Goal: Information Seeking & Learning: Learn about a topic

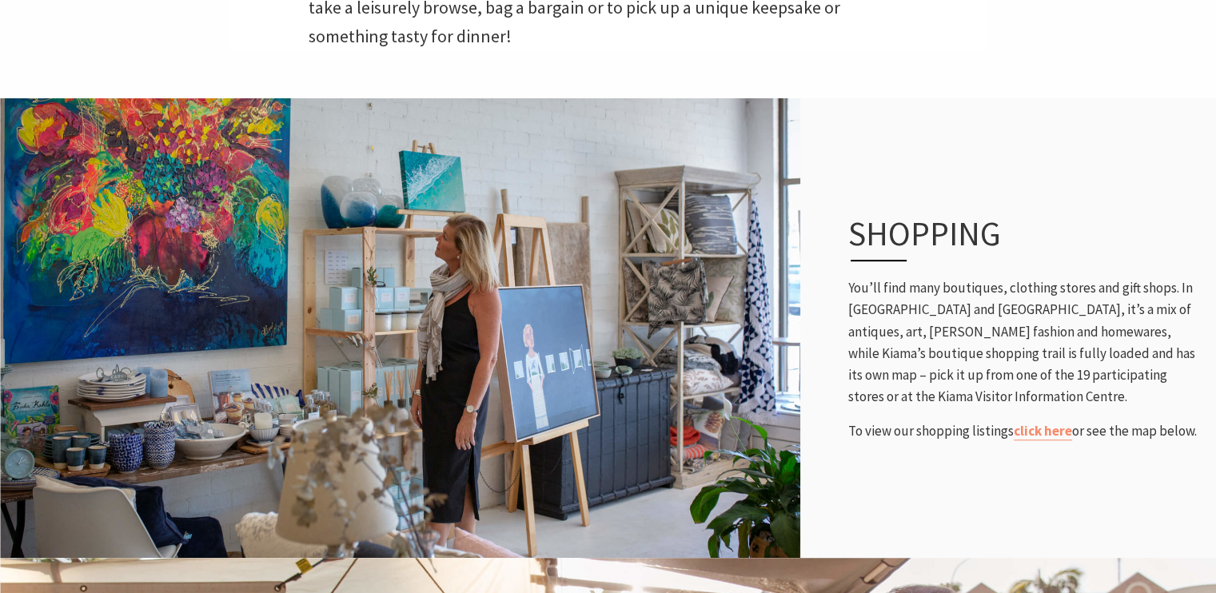
scroll to position [616, 0]
click at [1038, 429] on link "click here" at bounding box center [1043, 432] width 58 height 18
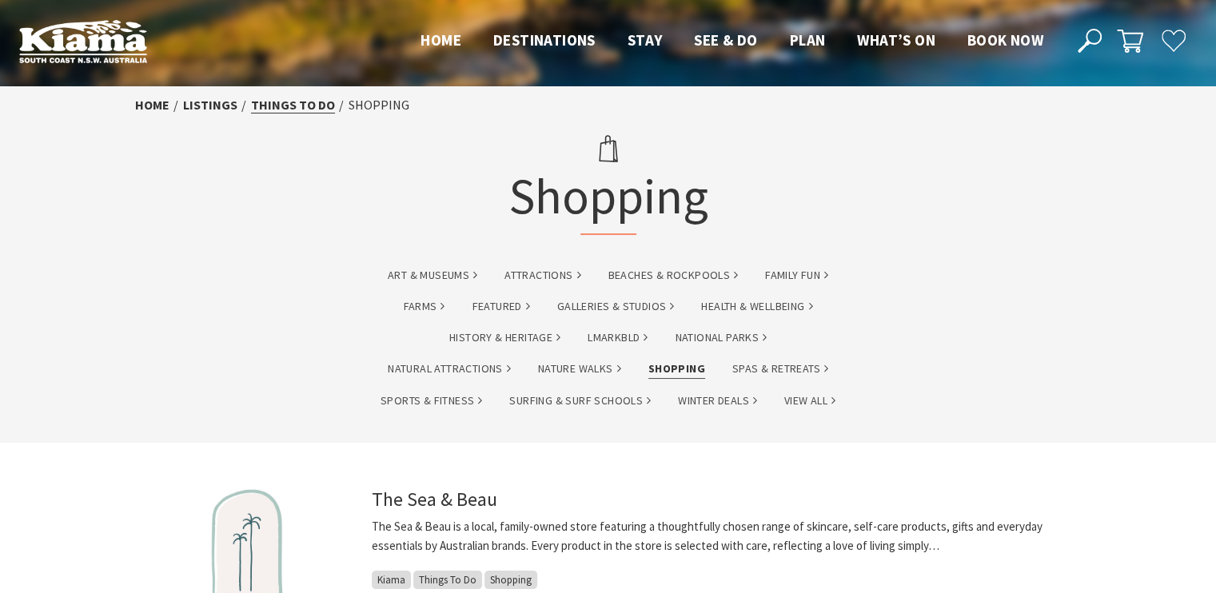
click at [287, 106] on link "Things To Do" at bounding box center [293, 105] width 84 height 17
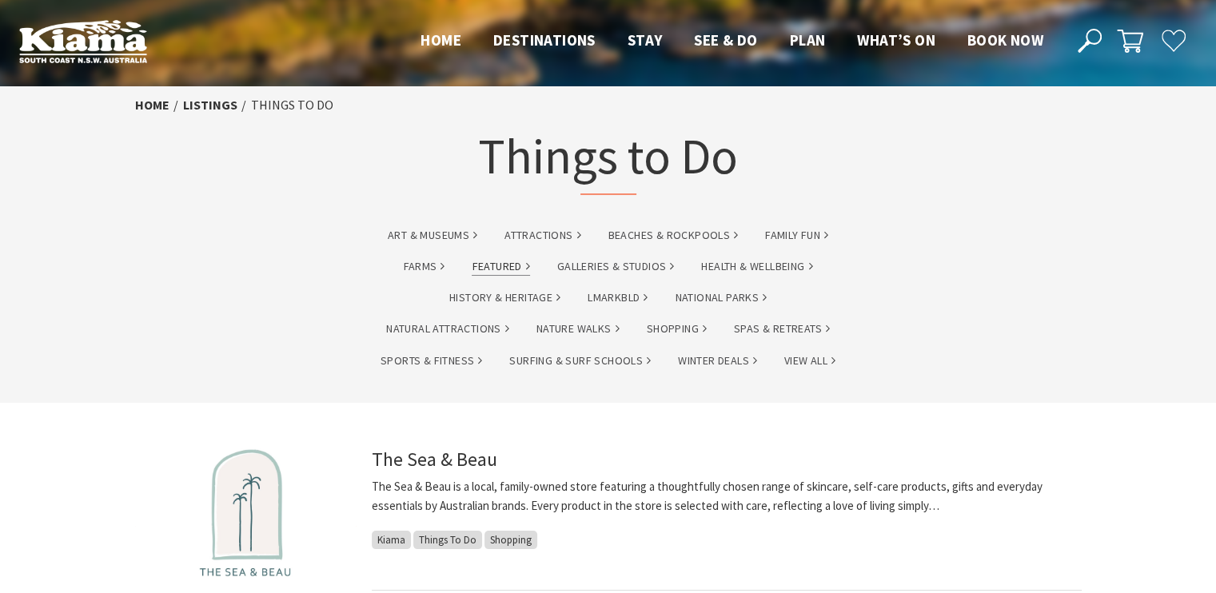
click at [491, 275] on link "Featured" at bounding box center [501, 266] width 58 height 18
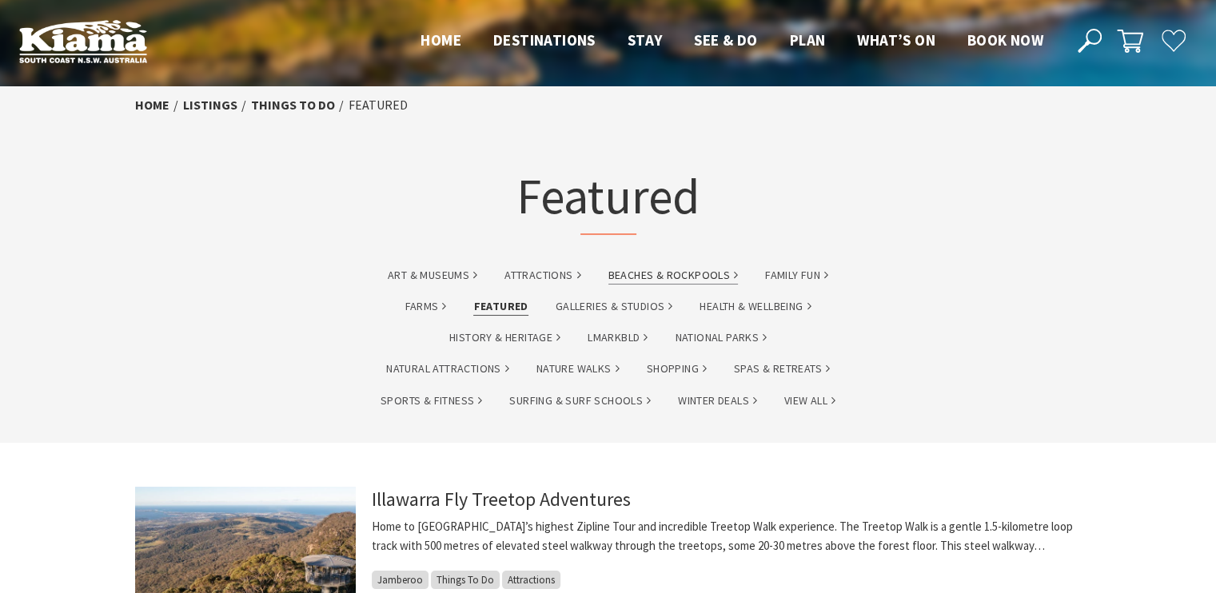
click at [662, 276] on link "Beaches & Rockpools" at bounding box center [673, 275] width 130 height 18
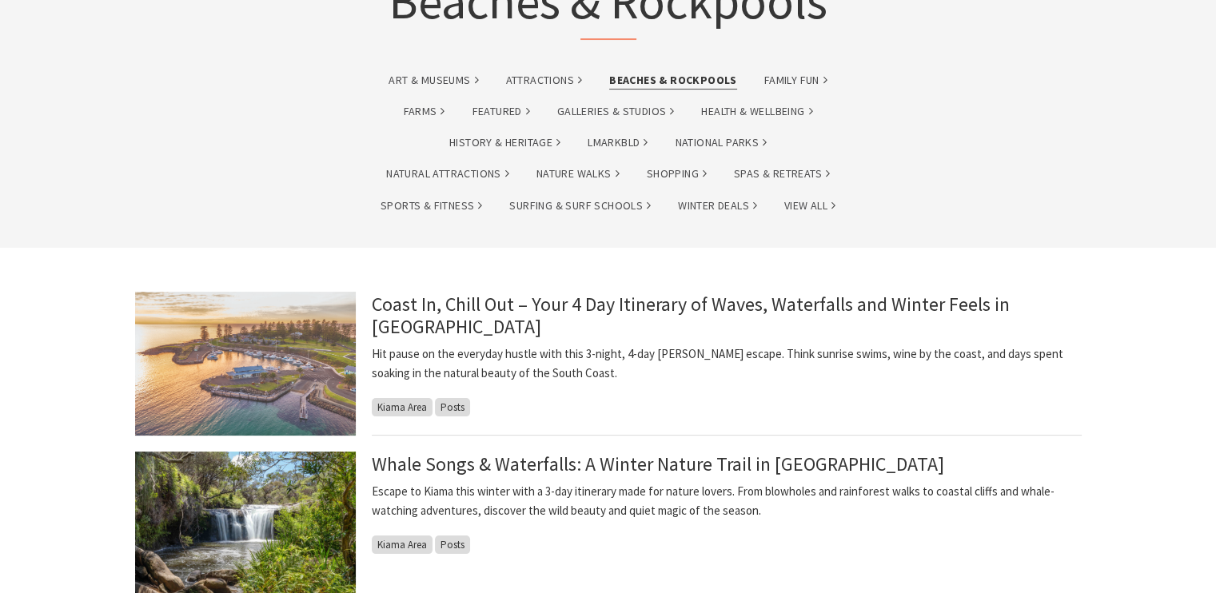
scroll to position [194, 0]
click at [681, 174] on link "Shopping" at bounding box center [677, 175] width 60 height 18
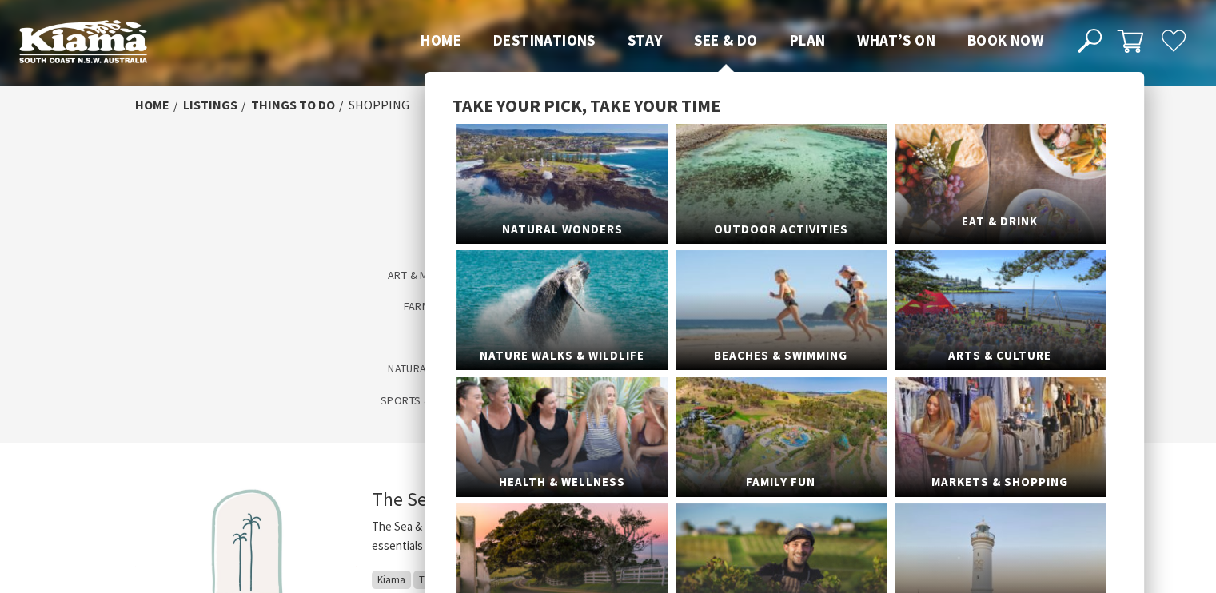
click at [1023, 137] on link "Eat & Drink" at bounding box center [1000, 184] width 211 height 120
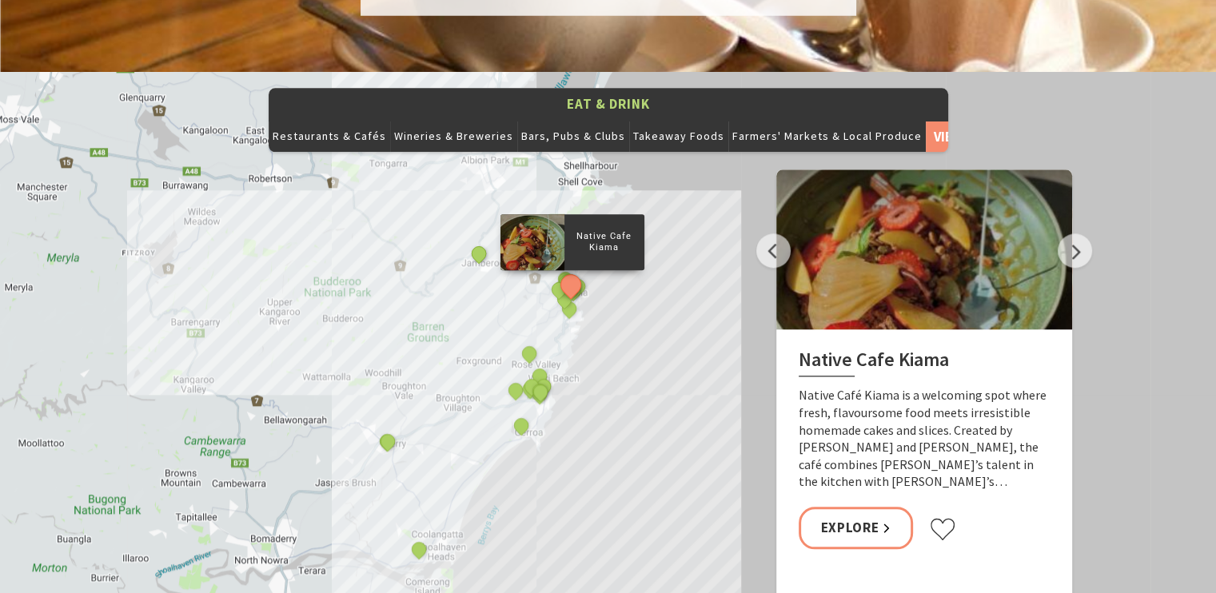
scroll to position [1720, 0]
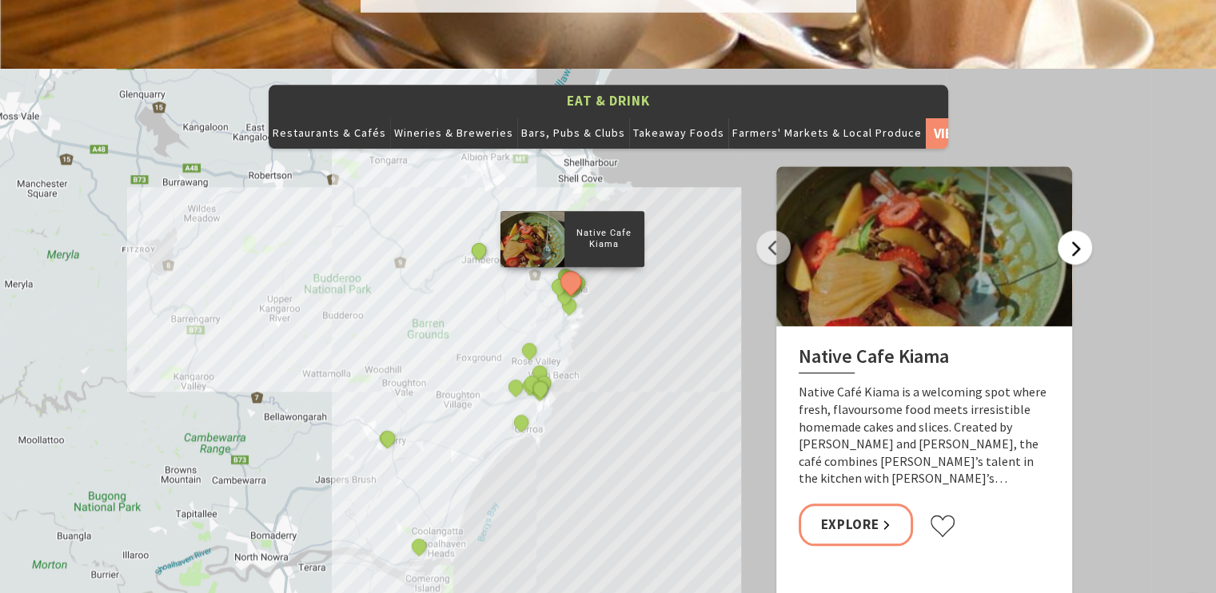
click at [1071, 230] on button "Next" at bounding box center [1075, 247] width 34 height 34
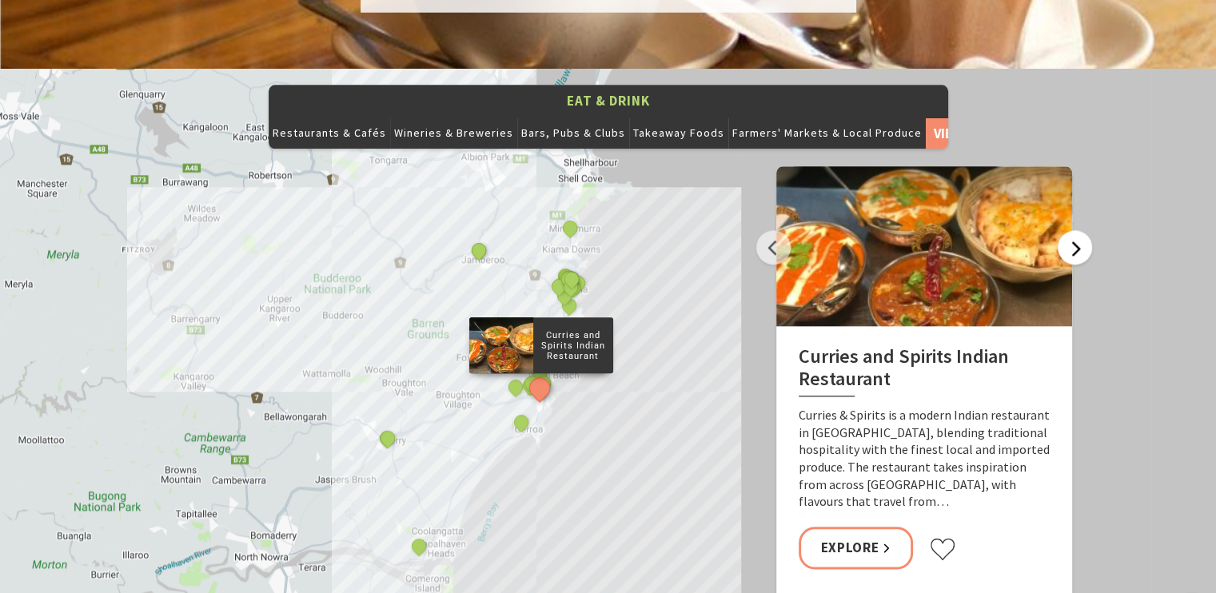
click at [1071, 230] on button "Next" at bounding box center [1075, 247] width 34 height 34
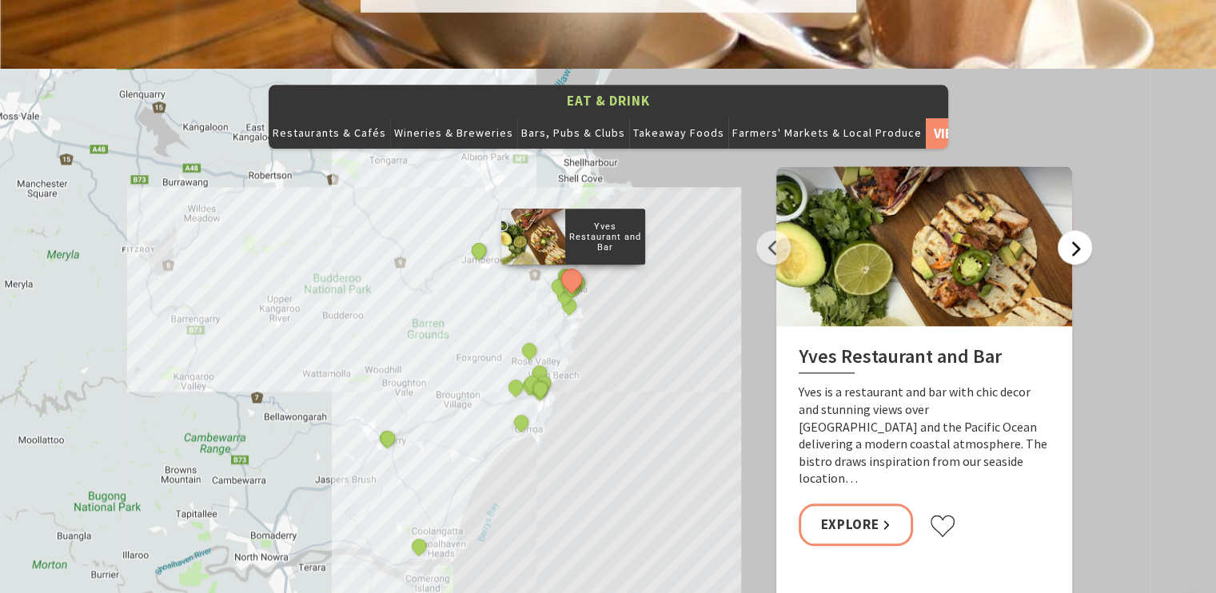
click at [1080, 230] on button "Next" at bounding box center [1075, 247] width 34 height 34
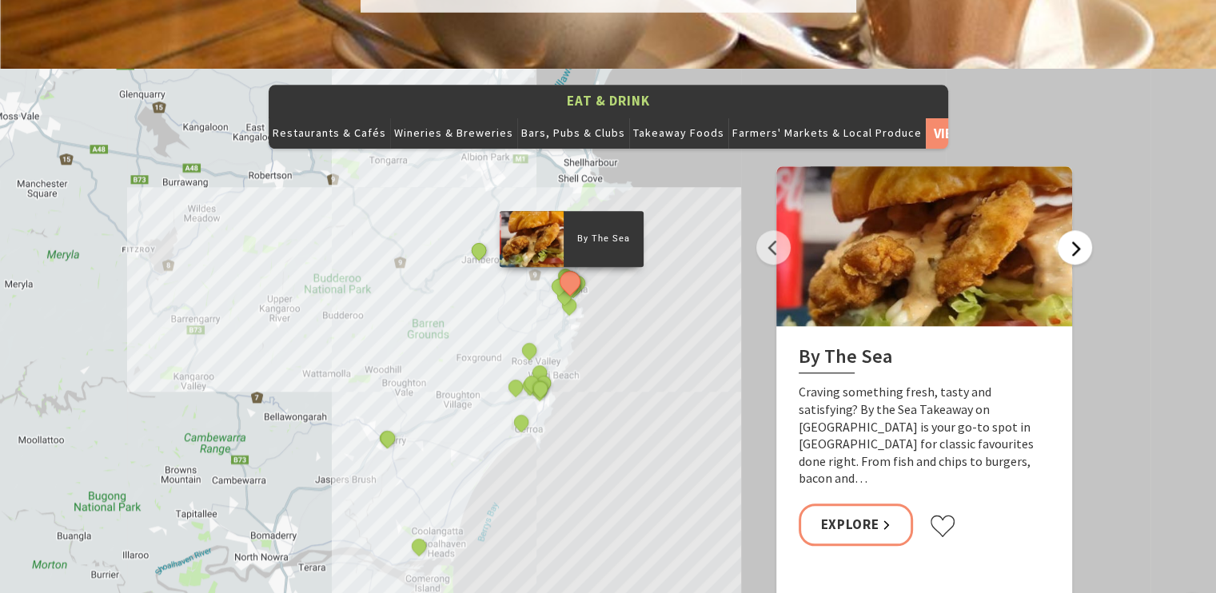
click at [1087, 230] on button "Next" at bounding box center [1075, 247] width 34 height 34
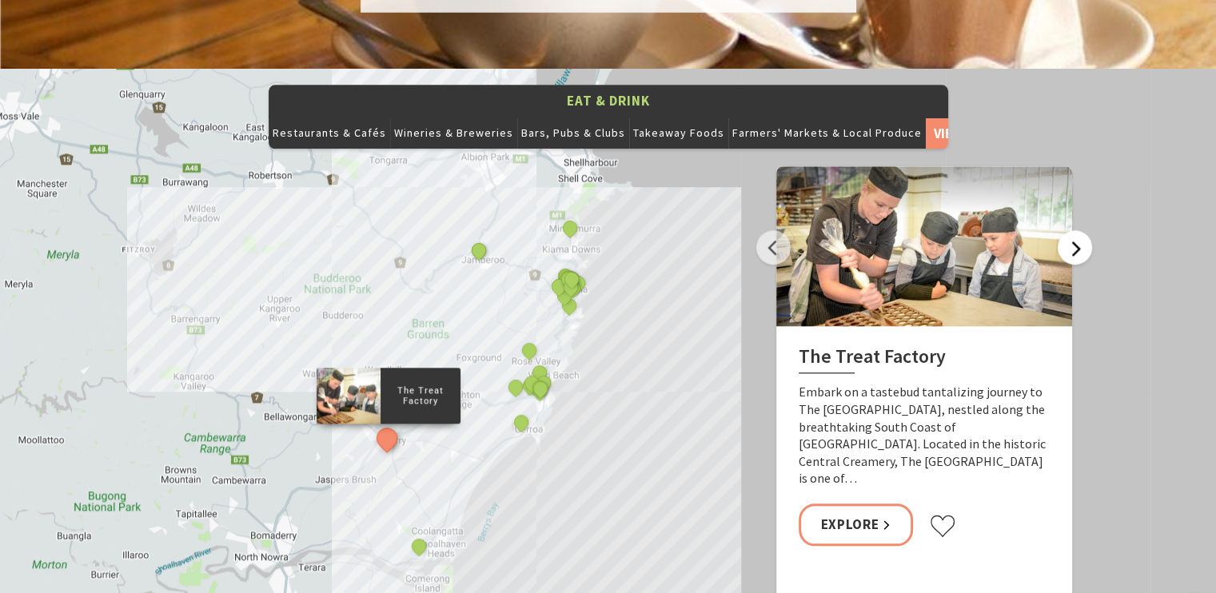
click at [1073, 230] on button "Next" at bounding box center [1075, 247] width 34 height 34
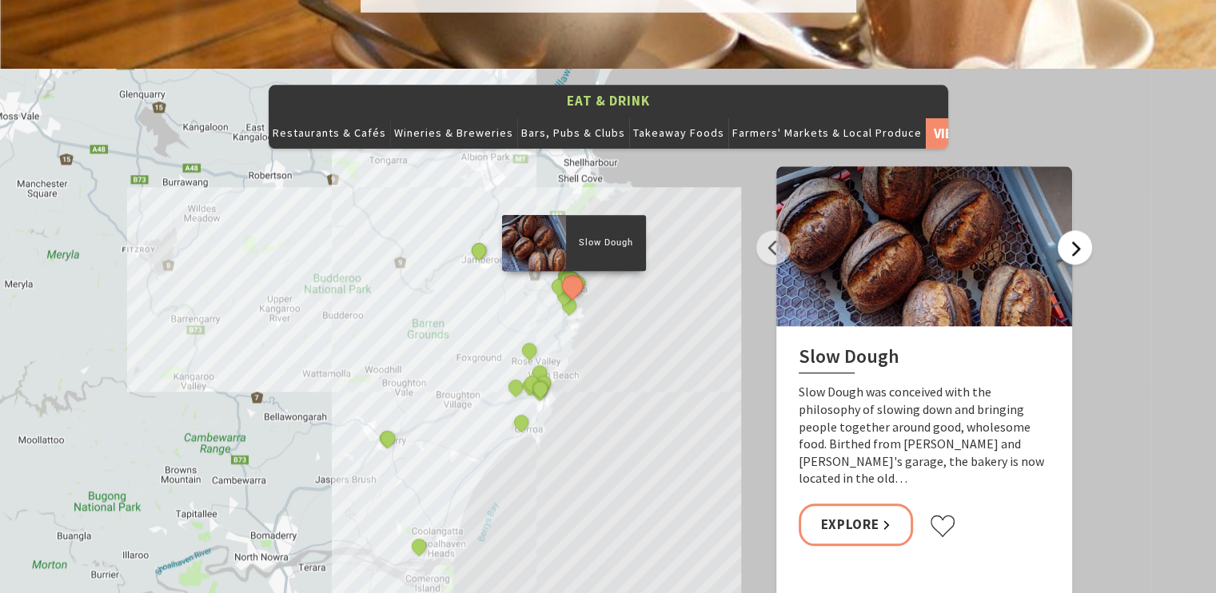
click at [1073, 230] on button "Next" at bounding box center [1075, 247] width 34 height 34
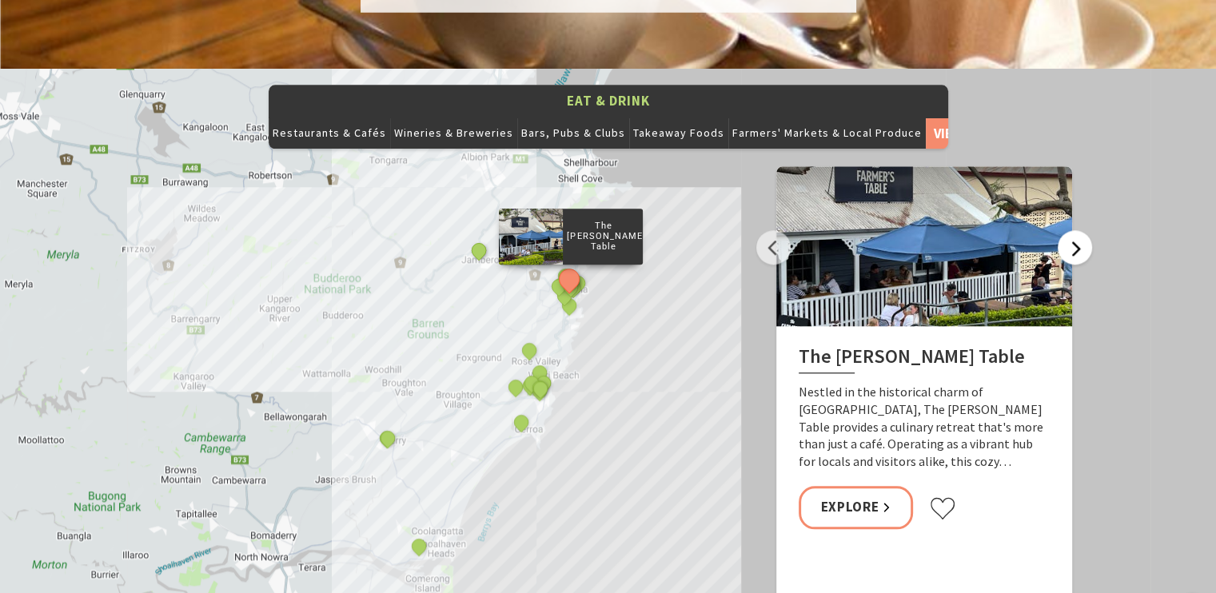
click at [1073, 230] on button "Next" at bounding box center [1075, 247] width 34 height 34
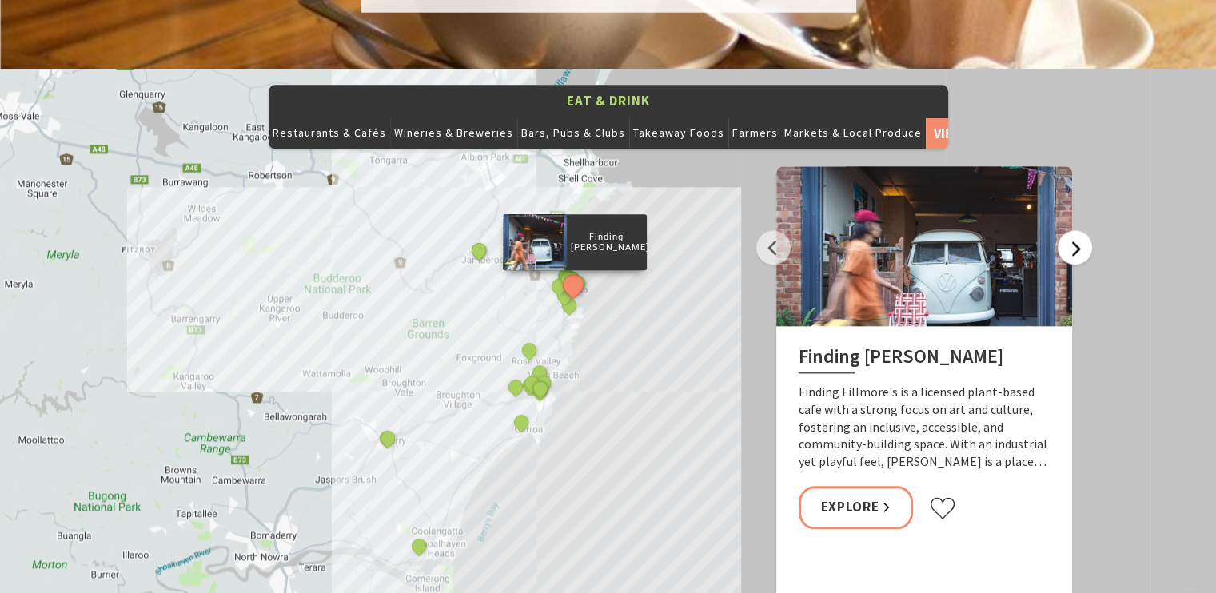
click at [1073, 230] on button "Next" at bounding box center [1075, 247] width 34 height 34
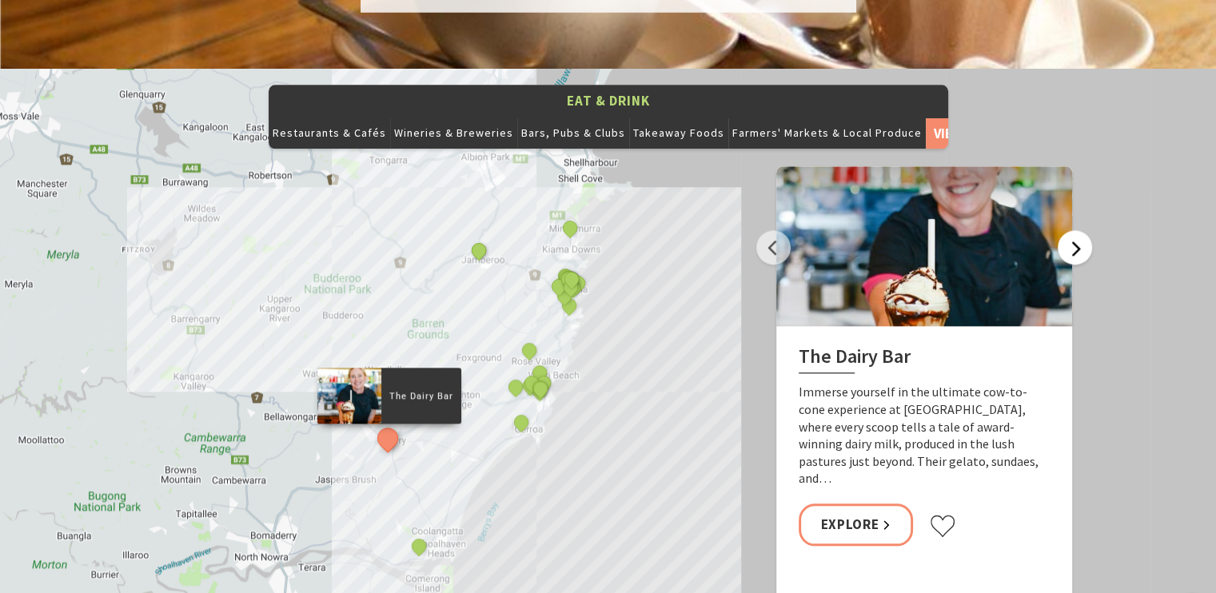
click at [1073, 230] on button "Next" at bounding box center [1075, 247] width 34 height 34
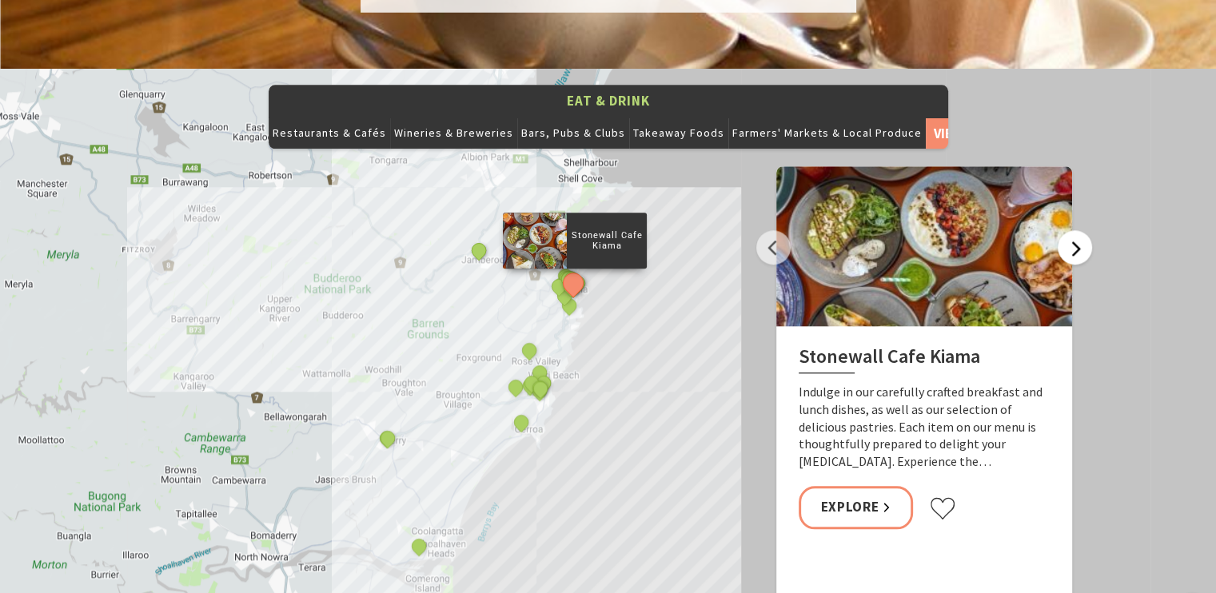
click at [1073, 230] on button "Next" at bounding box center [1075, 247] width 34 height 34
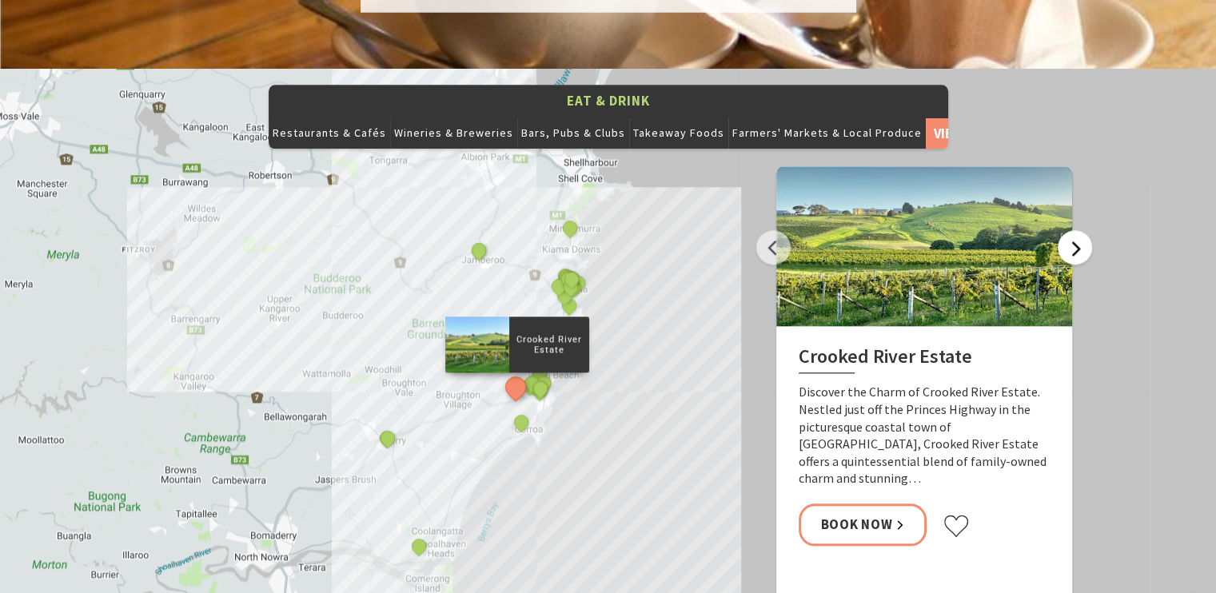
click at [1073, 230] on button "Next" at bounding box center [1075, 247] width 34 height 34
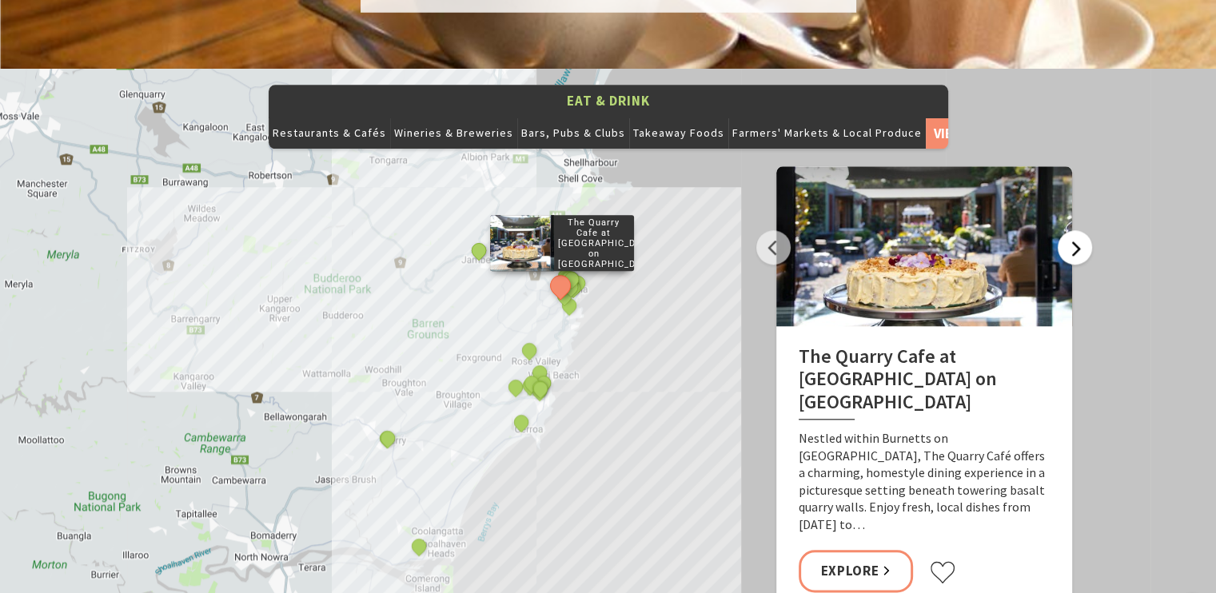
click at [1073, 230] on button "Next" at bounding box center [1075, 247] width 34 height 34
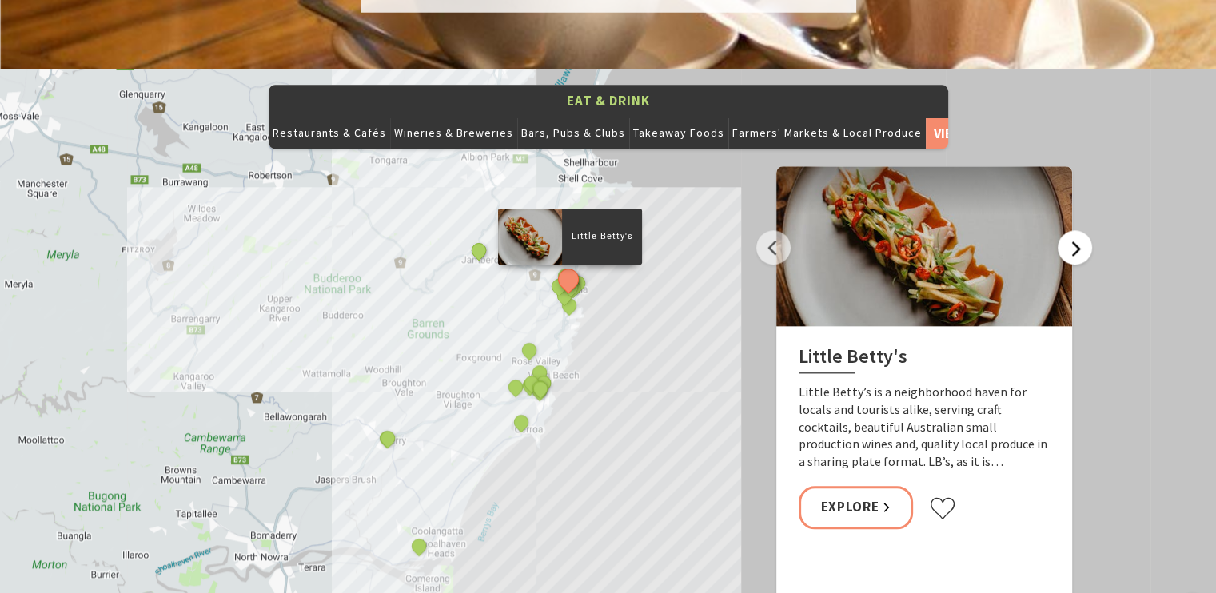
click at [1073, 230] on button "Next" at bounding box center [1075, 247] width 34 height 34
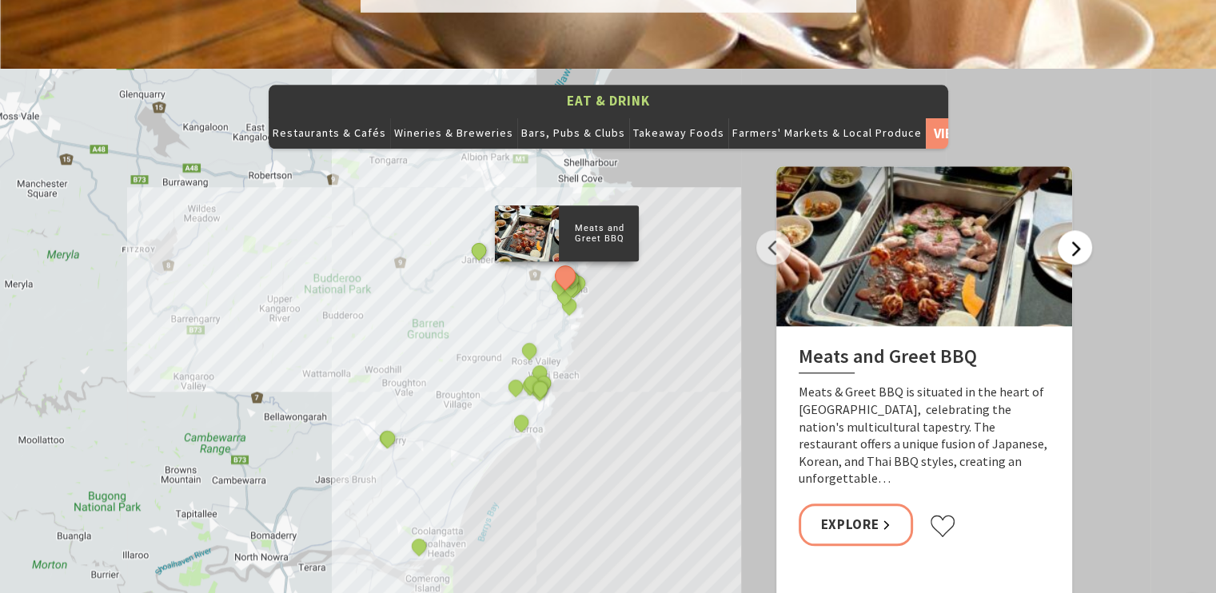
click at [1073, 230] on button "Next" at bounding box center [1075, 247] width 34 height 34
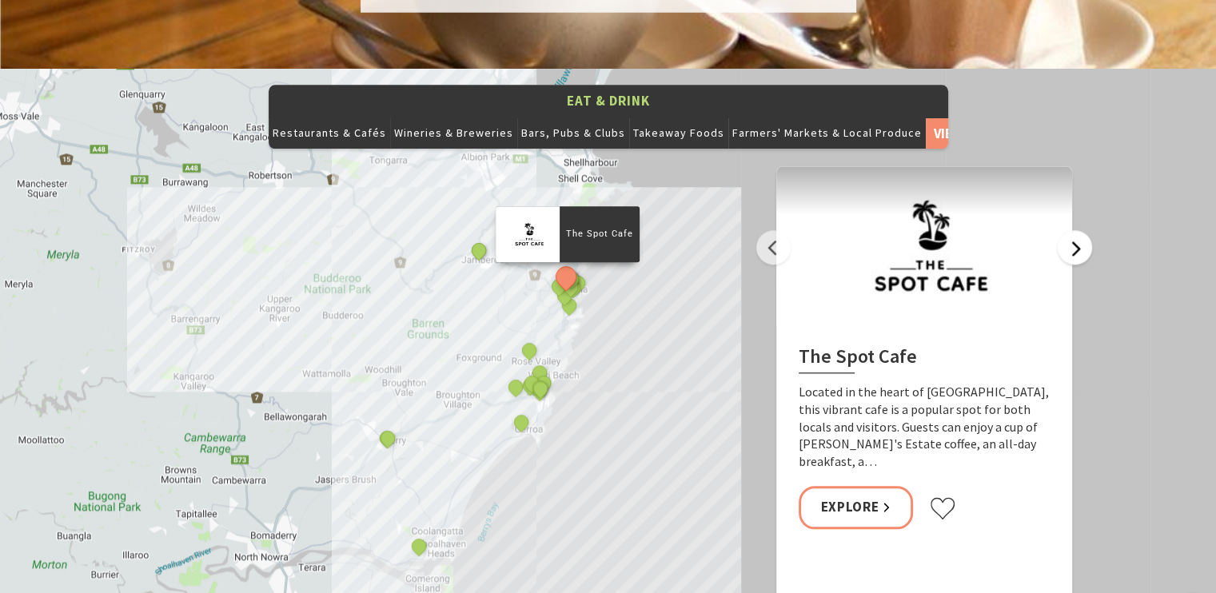
click at [1073, 230] on button "Next" at bounding box center [1075, 247] width 34 height 34
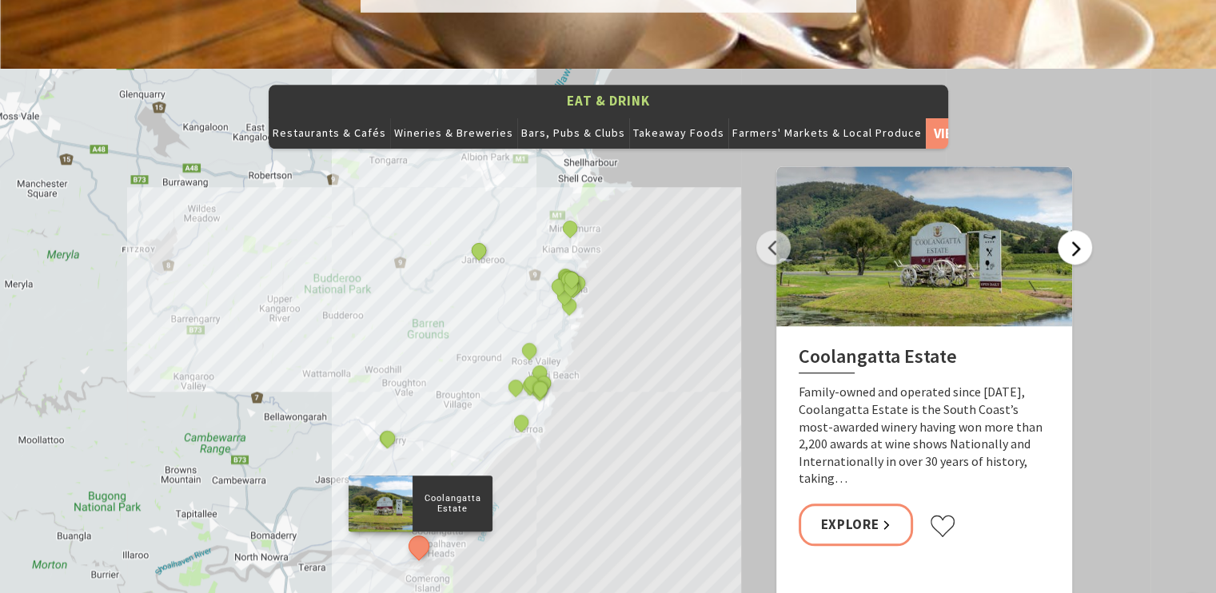
click at [1073, 230] on button "Next" at bounding box center [1075, 247] width 34 height 34
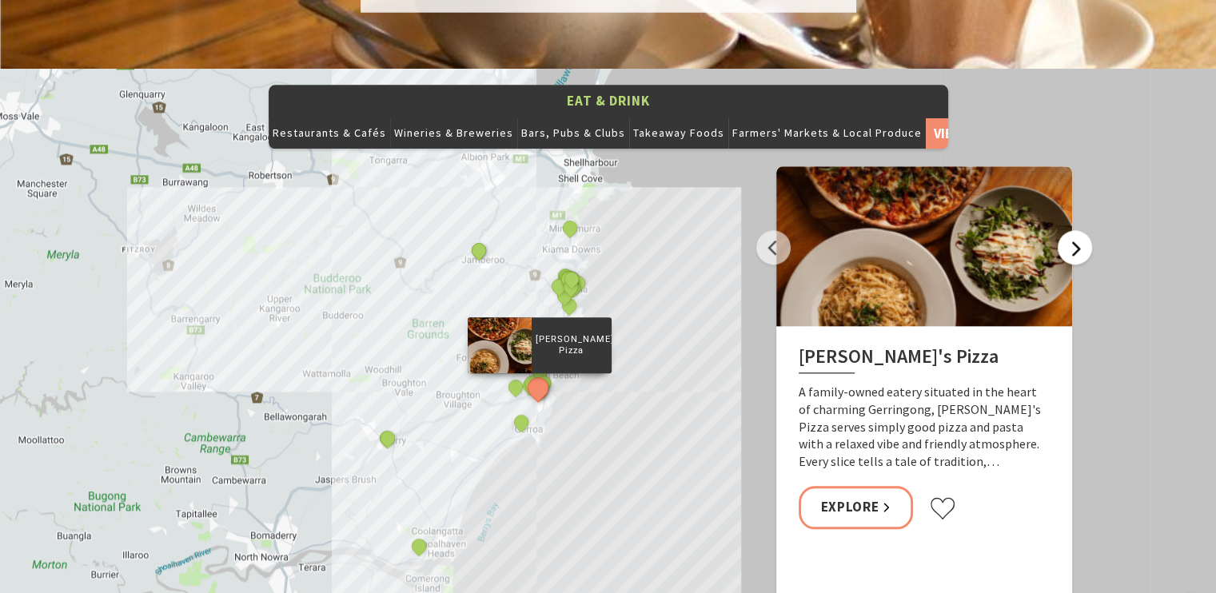
click at [1073, 230] on button "Next" at bounding box center [1075, 247] width 34 height 34
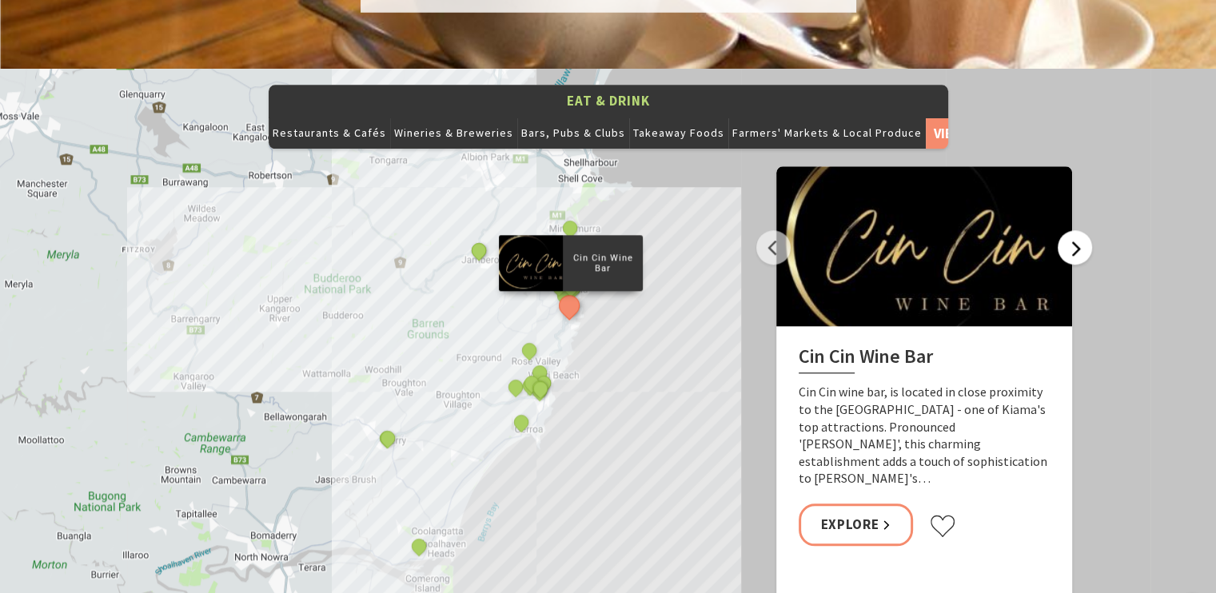
click at [1073, 230] on button "Next" at bounding box center [1075, 247] width 34 height 34
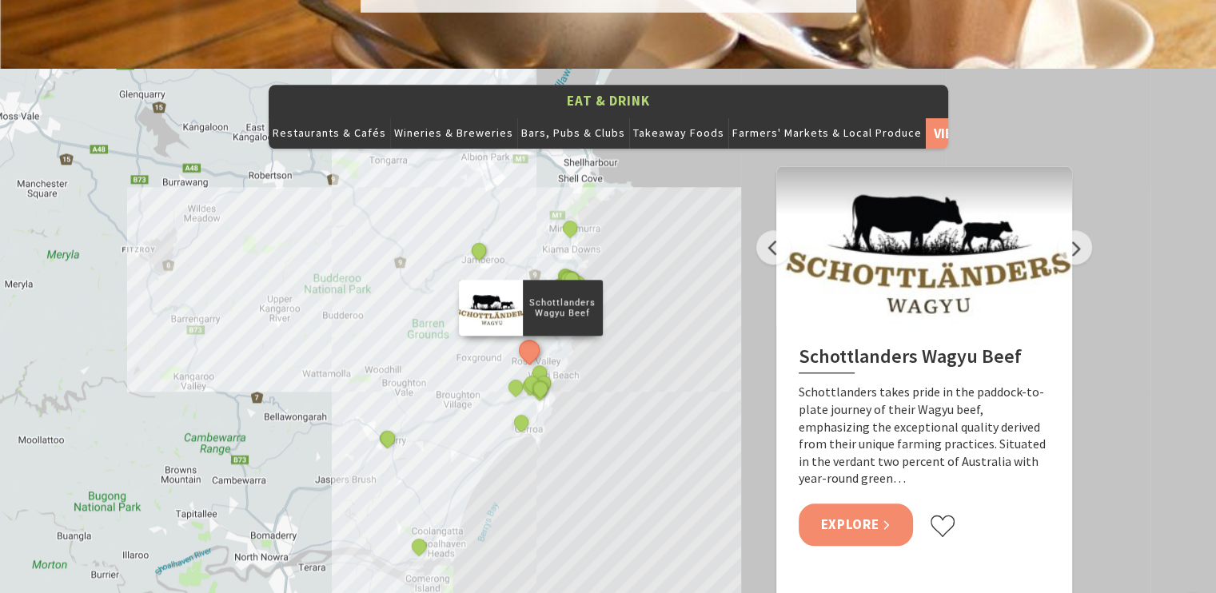
click at [864, 504] on link "Explore" at bounding box center [856, 525] width 115 height 42
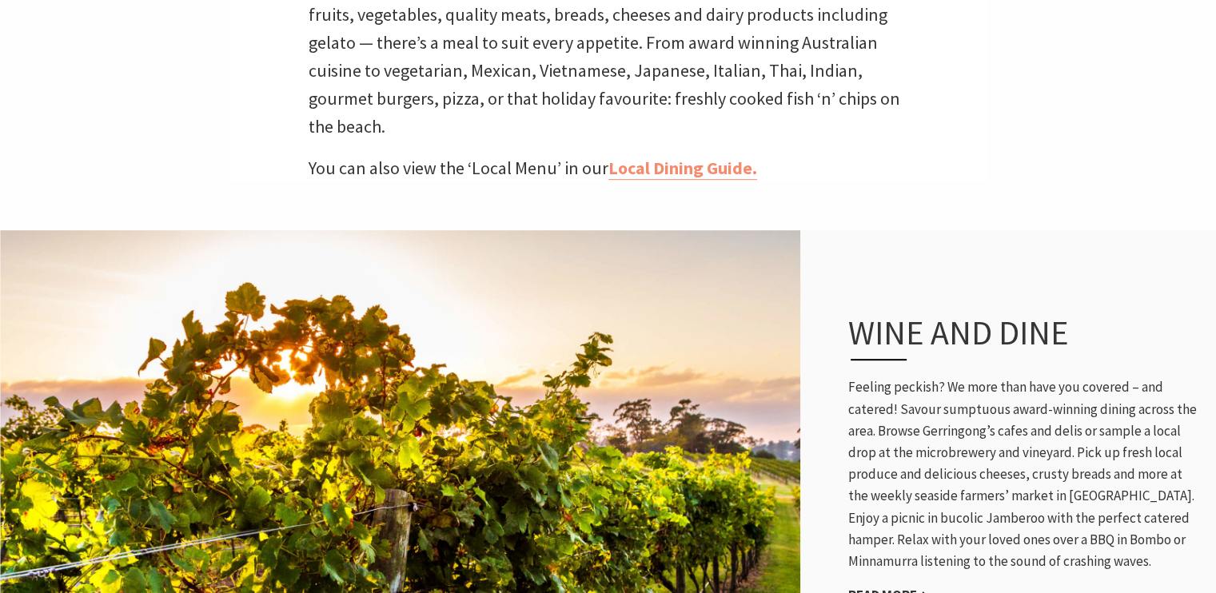
scroll to position [636, 0]
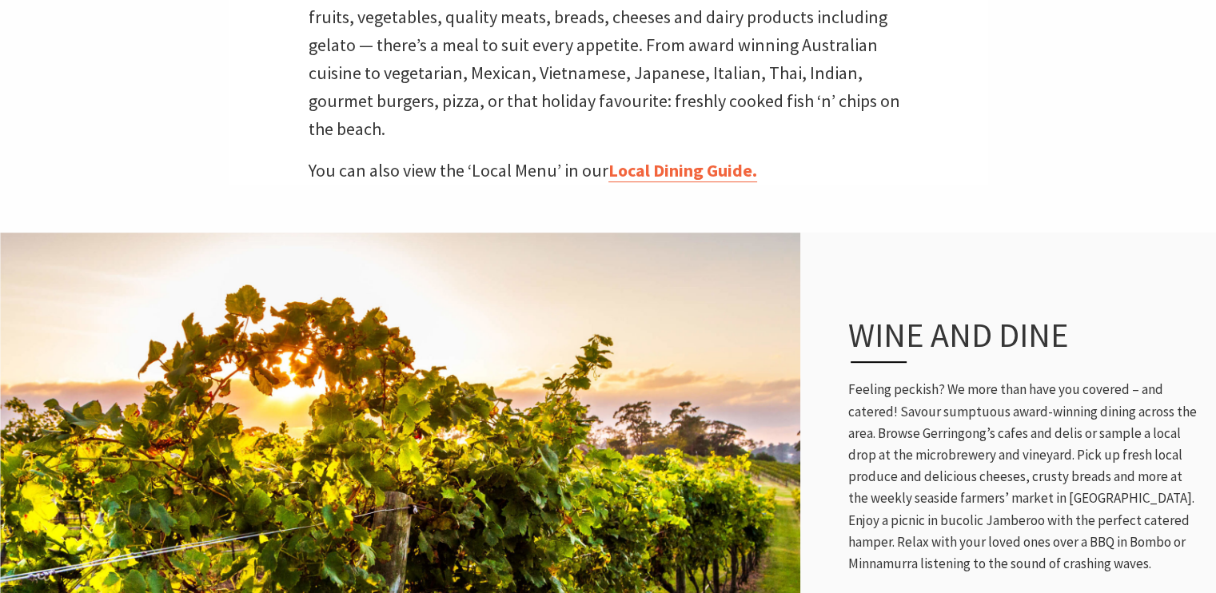
click at [682, 159] on link "Local Dining Guide." at bounding box center [682, 170] width 149 height 23
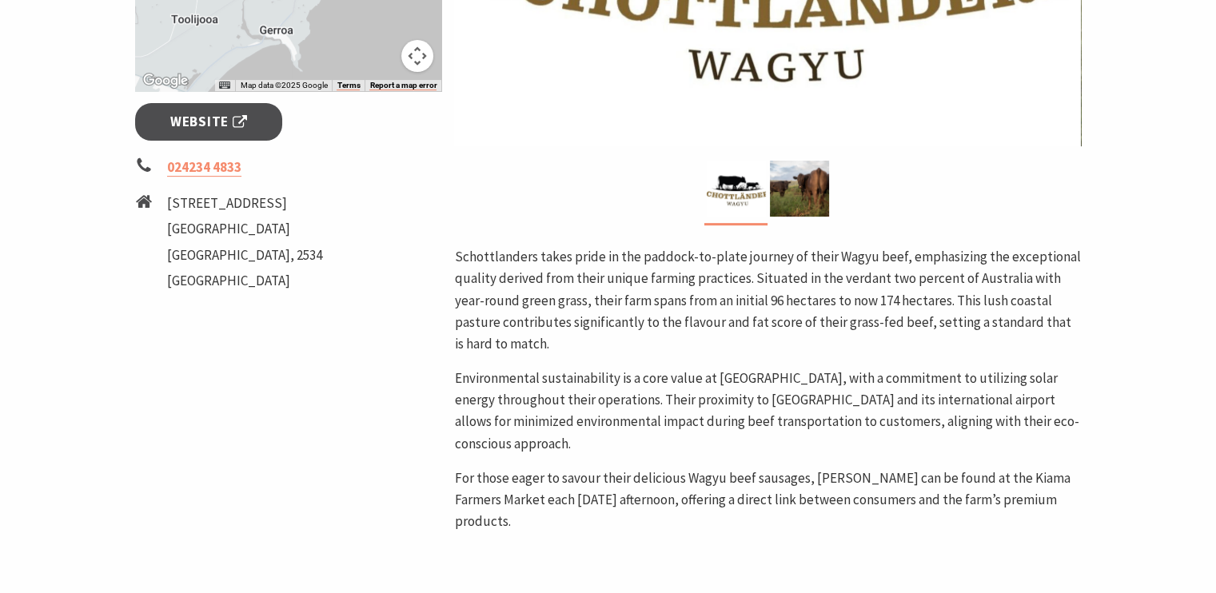
scroll to position [563, 0]
drag, startPoint x: 579, startPoint y: 370, endPoint x: 667, endPoint y: 362, distance: 88.3
click at [667, 362] on div "Schottlanders takes pride in the paddock-to-plate journey of their Wagyu beef, …" at bounding box center [767, 406] width 627 height 321
click at [826, 257] on p "Schottlanders takes pride in the paddock-to-plate journey of their Wagyu beef, …" at bounding box center [767, 300] width 627 height 109
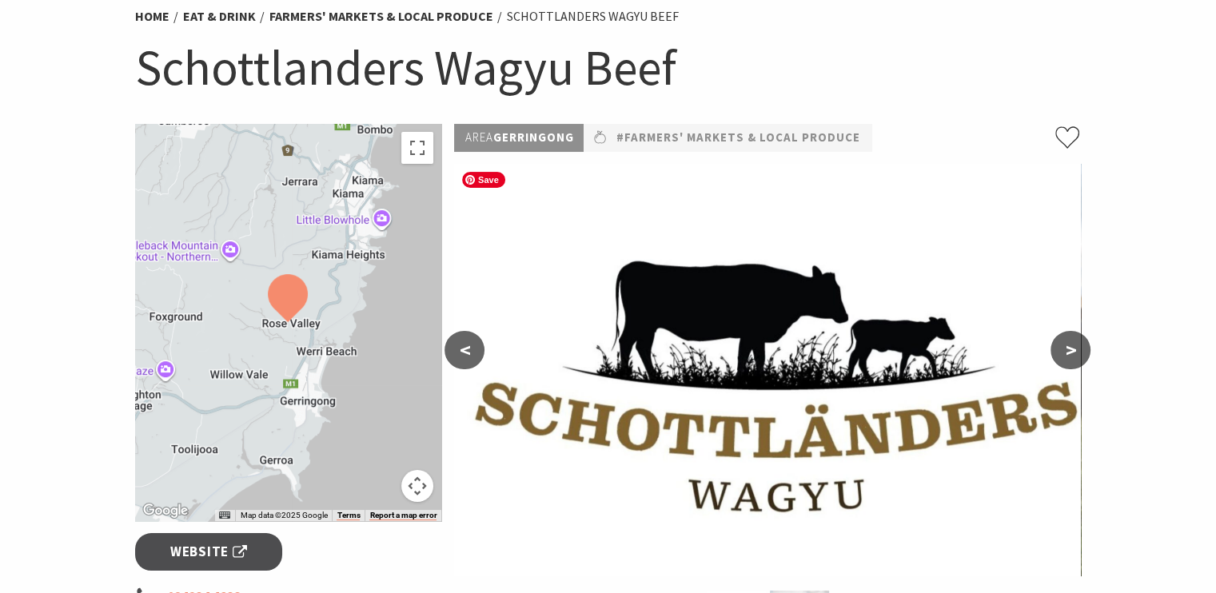
scroll to position [128, 0]
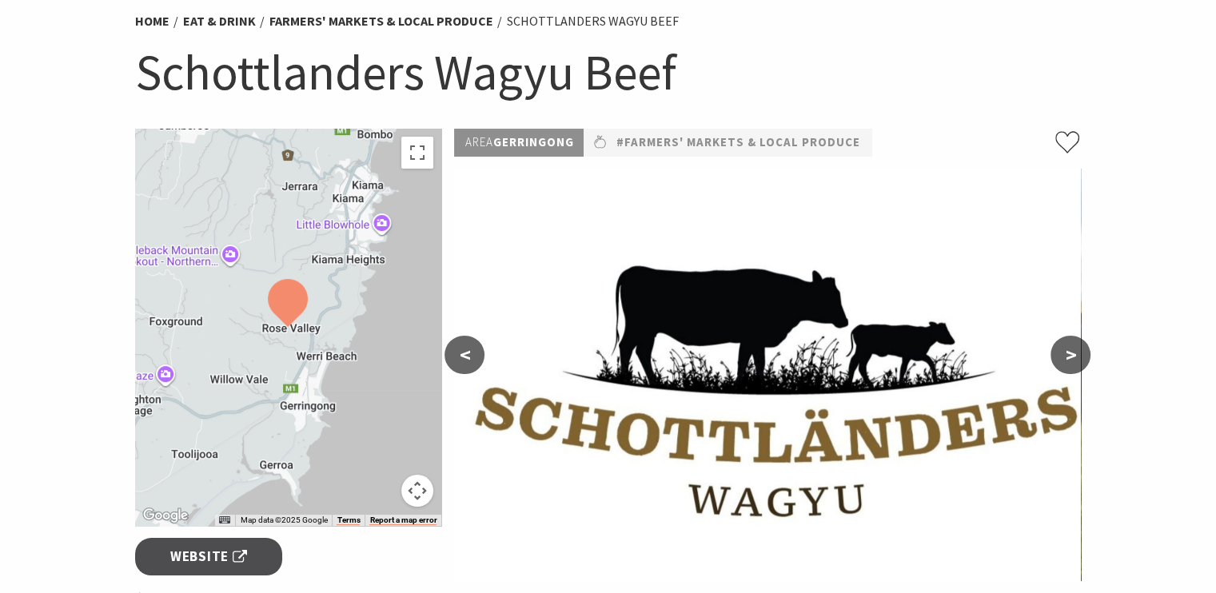
click at [465, 357] on button "<" at bounding box center [465, 355] width 40 height 38
click at [1066, 351] on button ">" at bounding box center [1071, 355] width 40 height 38
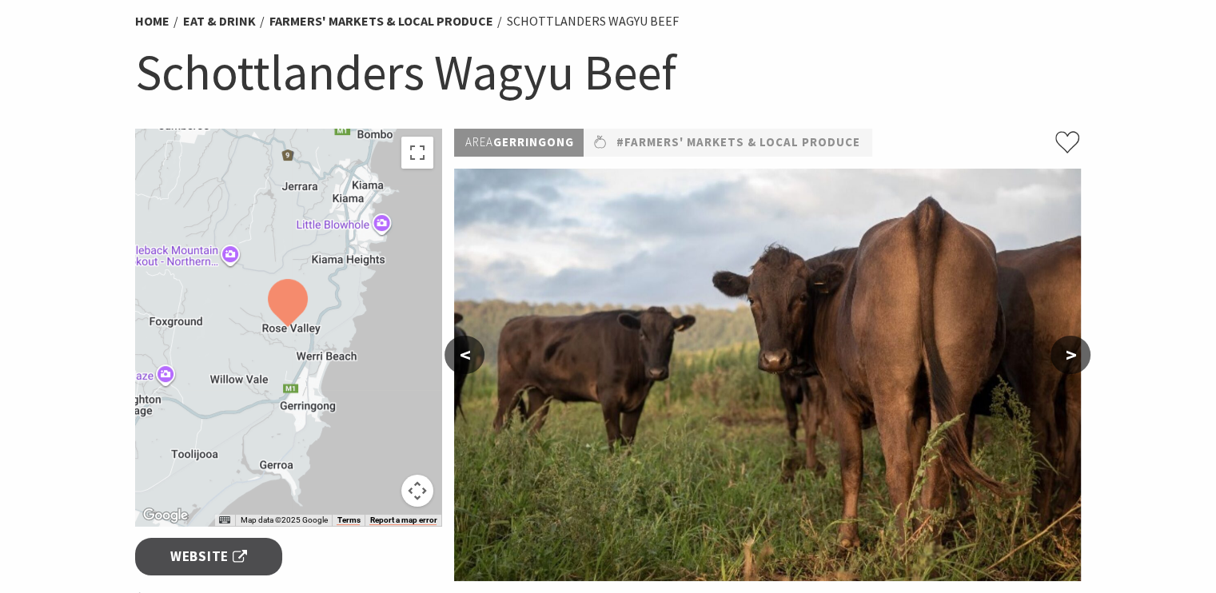
click at [1066, 351] on button ">" at bounding box center [1071, 355] width 40 height 38
click at [1058, 351] on button ">" at bounding box center [1071, 355] width 40 height 38
click at [1070, 361] on button ">" at bounding box center [1071, 355] width 40 height 38
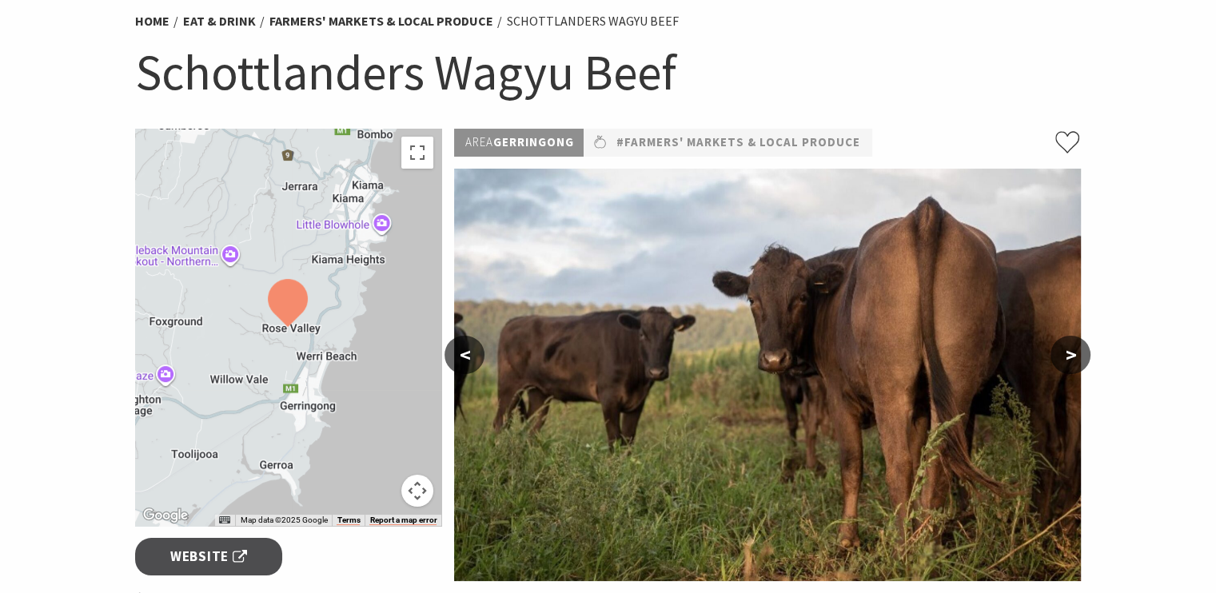
click at [1070, 361] on button ">" at bounding box center [1071, 355] width 40 height 38
